Goal: Task Accomplishment & Management: Complete application form

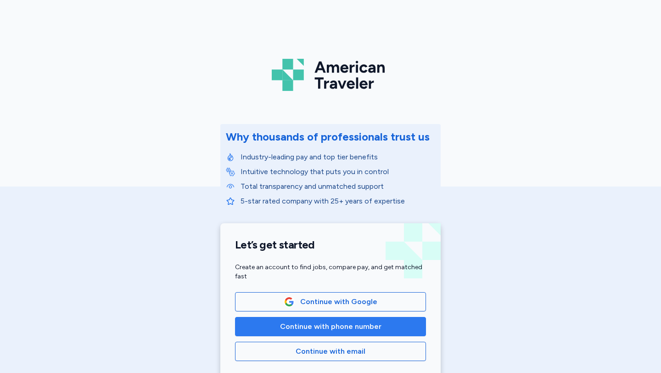
click at [298, 326] on span "Continue with phone number" at bounding box center [330, 326] width 101 height 11
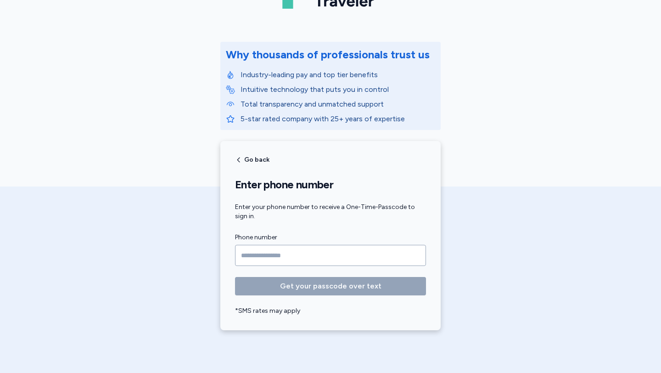
scroll to position [84, 0]
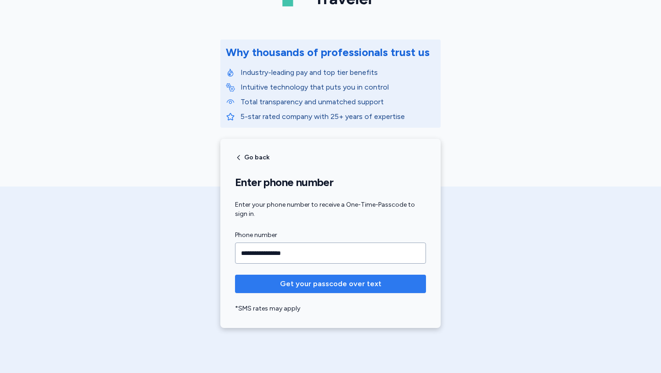
type input "**********"
click at [333, 289] on button "Get your passcode over text" at bounding box center [330, 283] width 191 height 18
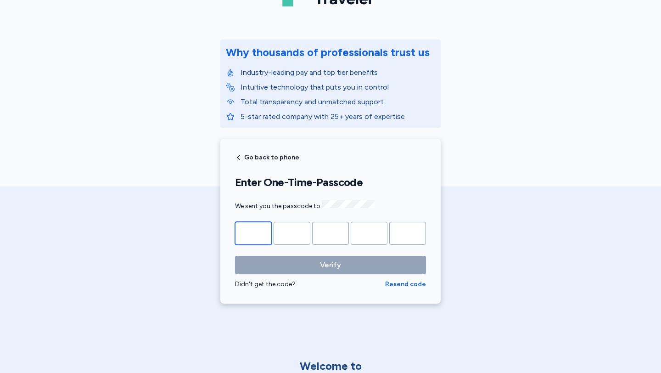
type input "*"
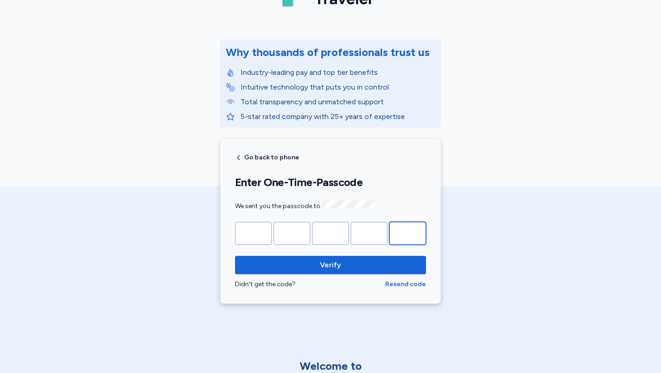
type input "*"
click at [298, 273] on div "Verify Didn't get the code? Resend code" at bounding box center [330, 272] width 191 height 33
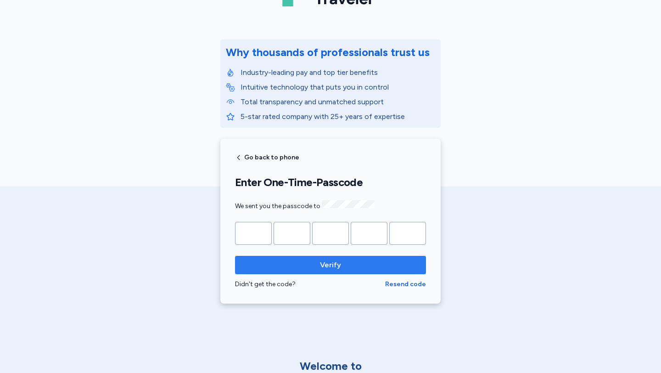
click at [313, 270] on button "Verify" at bounding box center [330, 265] width 191 height 18
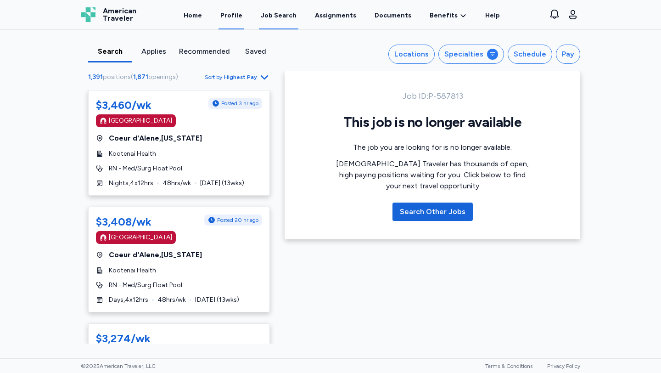
click at [229, 15] on link "Profile" at bounding box center [231, 15] width 26 height 28
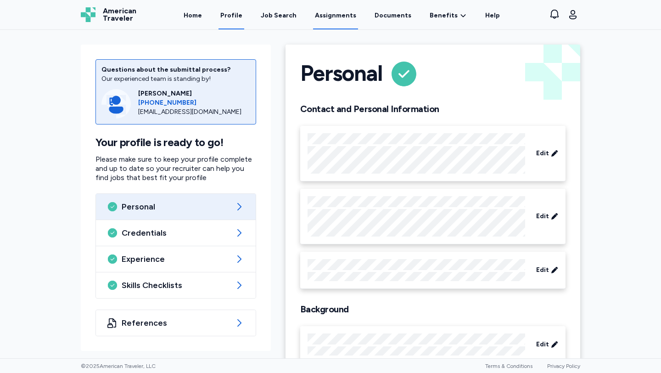
click at [340, 16] on link "Assignments" at bounding box center [335, 15] width 45 height 28
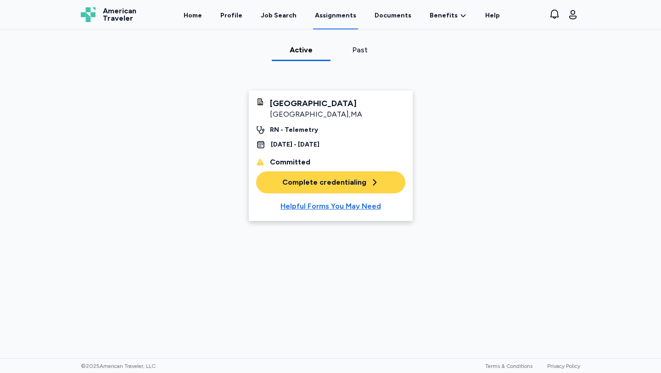
click at [322, 185] on div "Complete credentialing" at bounding box center [330, 182] width 97 height 11
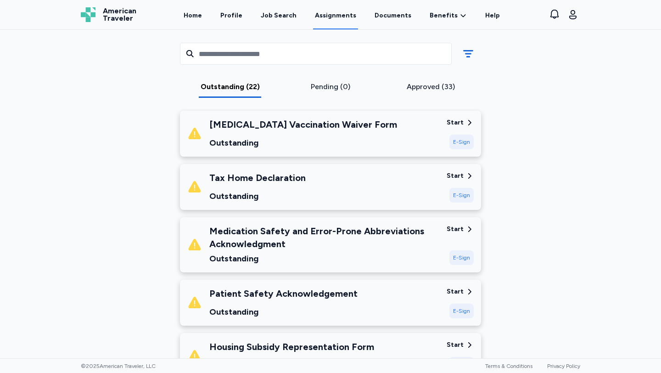
scroll to position [133, 0]
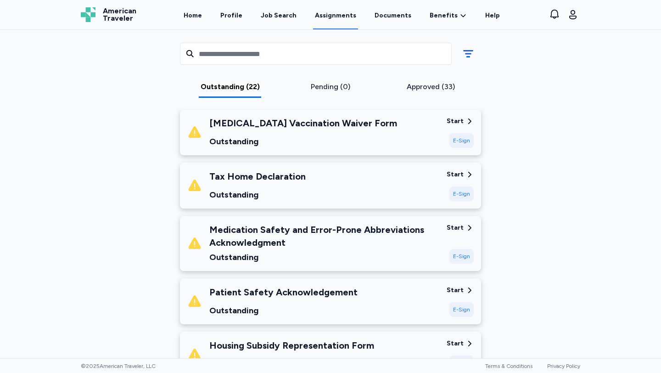
click at [463, 141] on div "E-Sign" at bounding box center [461, 140] width 24 height 15
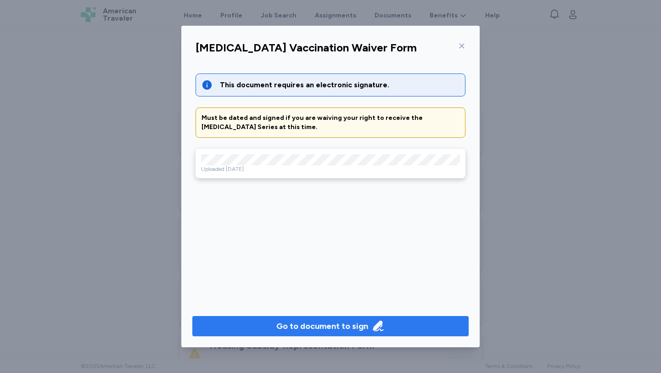
click at [278, 329] on div "Go to document to sign" at bounding box center [322, 325] width 92 height 13
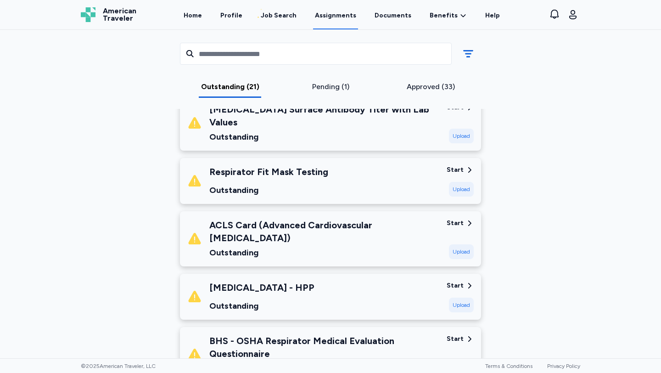
scroll to position [584, 0]
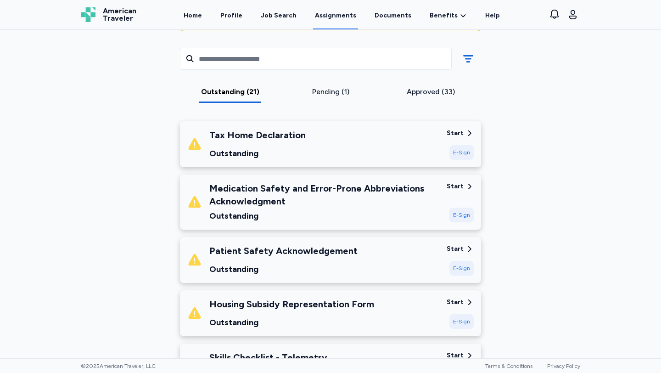
scroll to position [113, 0]
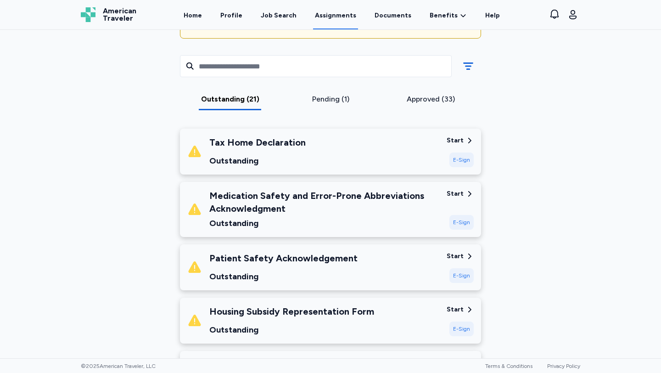
click at [463, 162] on div "E-Sign" at bounding box center [461, 159] width 24 height 15
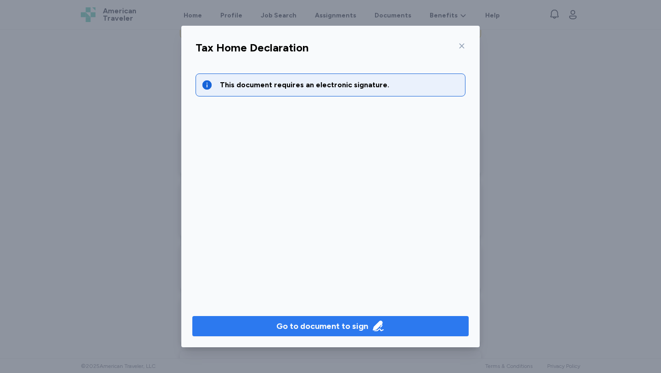
click at [283, 334] on button "Go to document to sign" at bounding box center [330, 326] width 276 height 20
